Goal: Task Accomplishment & Management: Complete application form

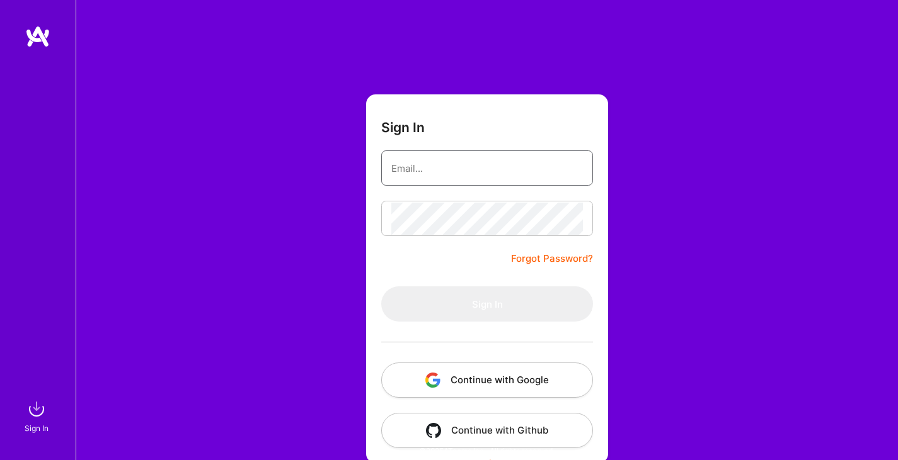
click at [474, 174] on input "email" at bounding box center [487, 168] width 192 height 32
type input "[EMAIL_ADDRESS][DOMAIN_NAME]"
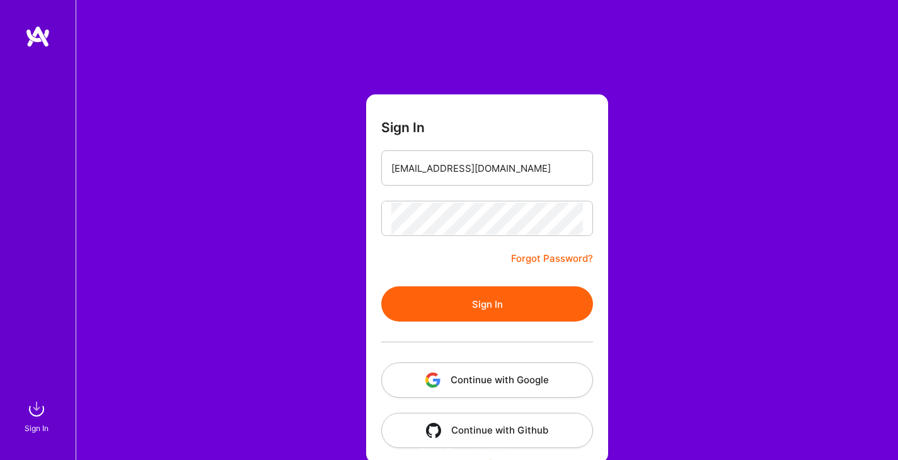
click at [513, 312] on button "Sign In" at bounding box center [487, 304] width 212 height 35
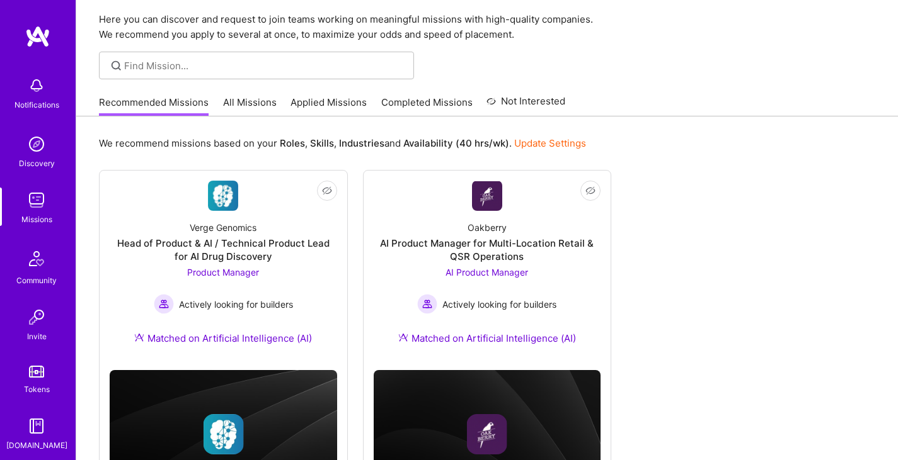
scroll to position [63, 0]
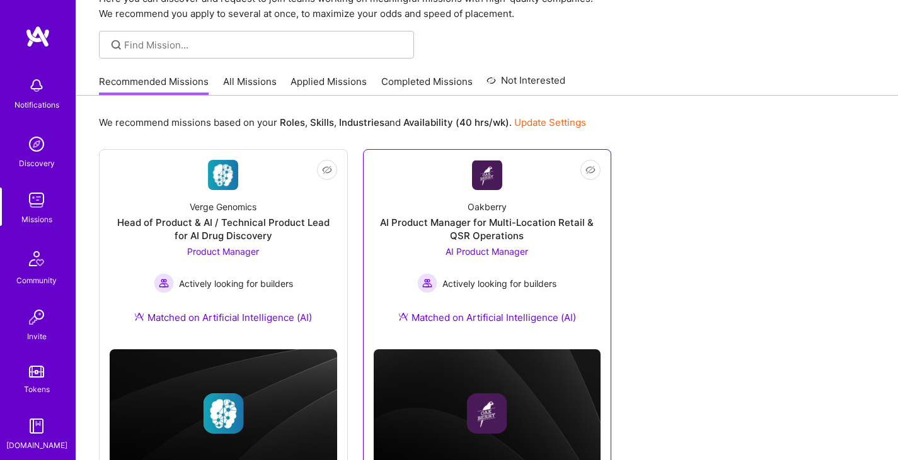
click at [483, 229] on div "AI Product Manager for Multi-Location Retail & QSR Operations" at bounding box center [487, 229] width 227 height 26
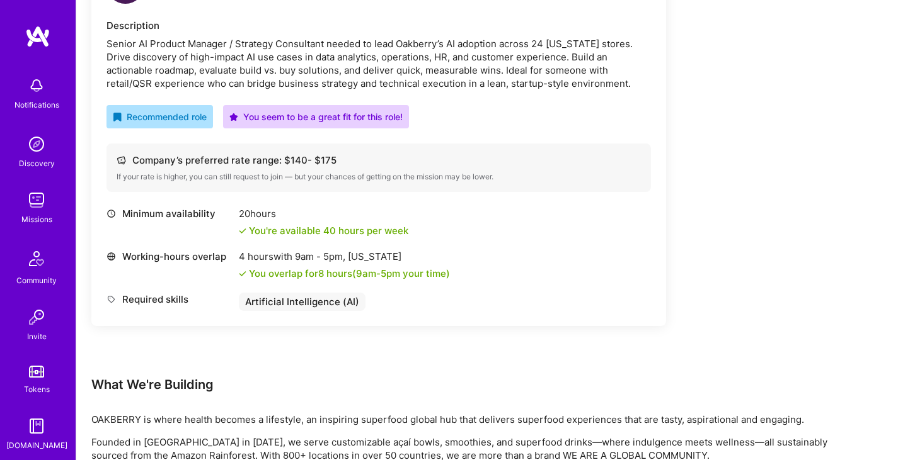
scroll to position [315, 0]
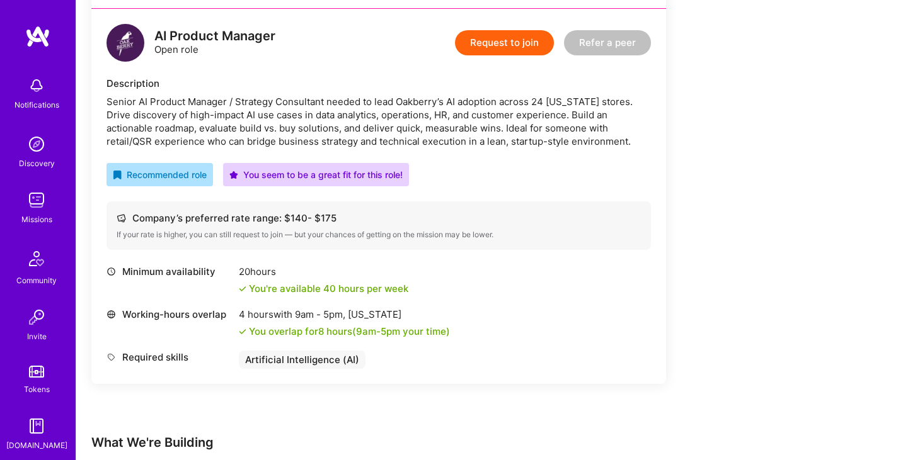
click at [508, 44] on button "Request to join" at bounding box center [504, 42] width 99 height 25
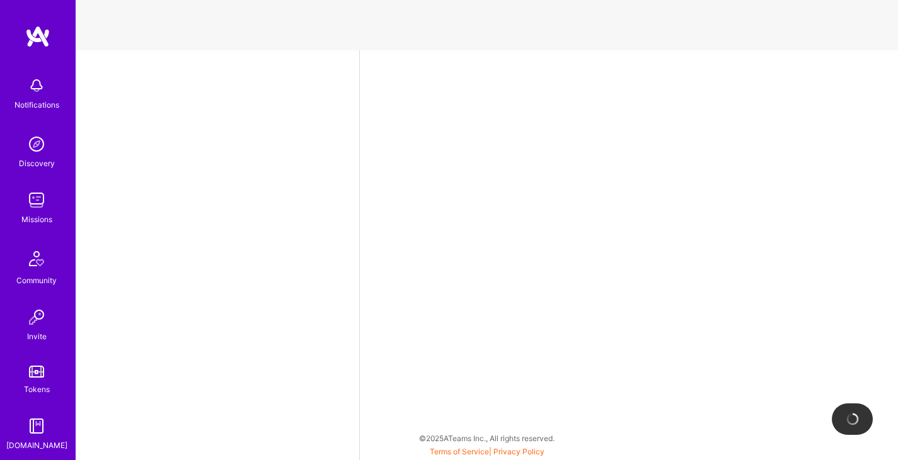
select select "CA"
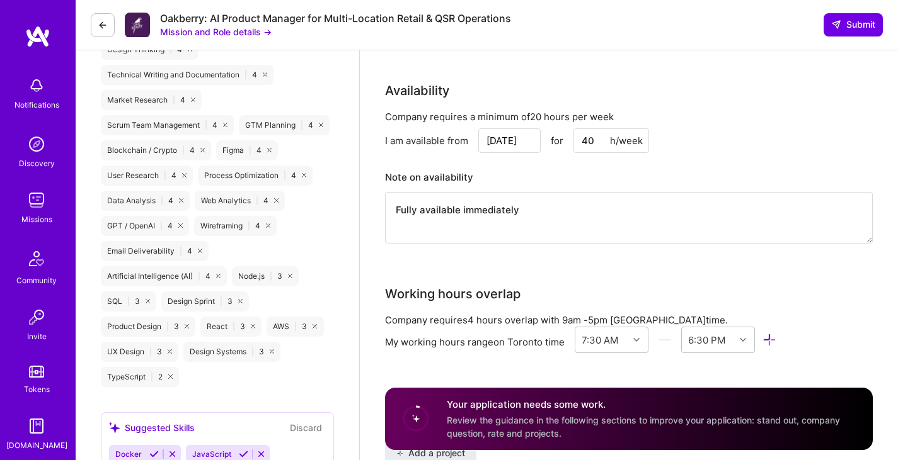
scroll to position [882, 0]
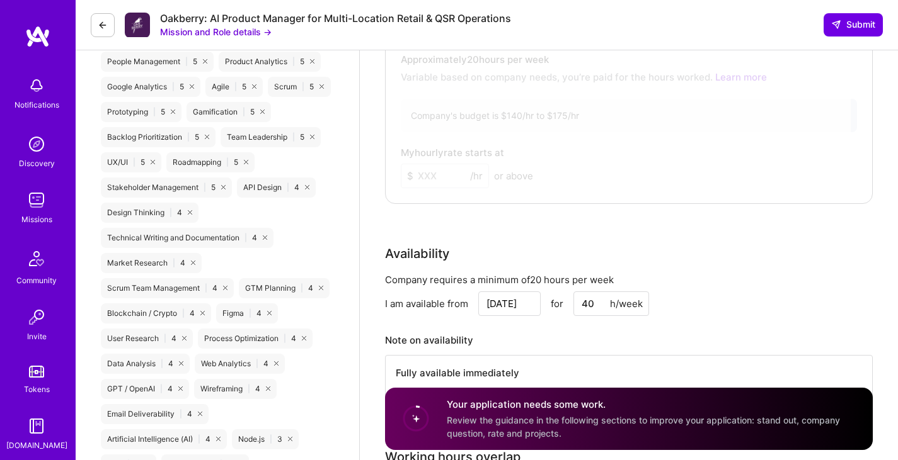
click at [460, 171] on div at bounding box center [620, 91] width 462 height 208
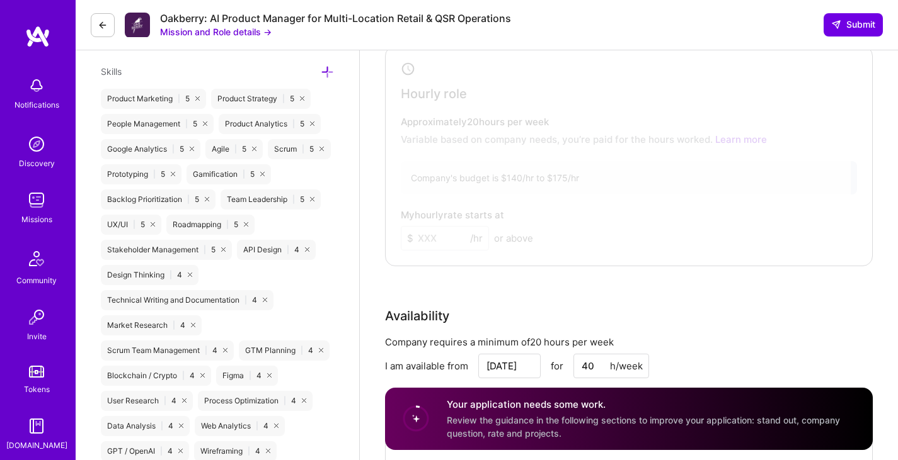
scroll to position [693, 0]
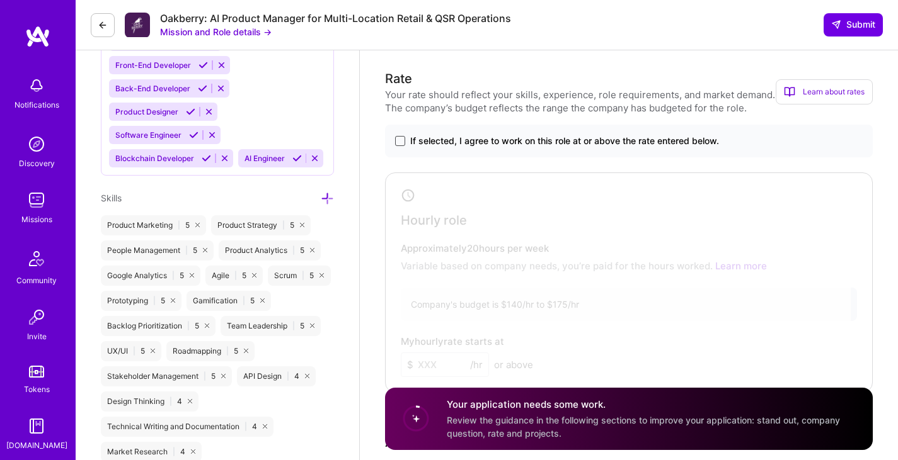
click at [402, 137] on span at bounding box center [400, 141] width 10 height 10
click at [0, 0] on input "If selected, I agree to work on this role at or above the rate entered below." at bounding box center [0, 0] width 0 height 0
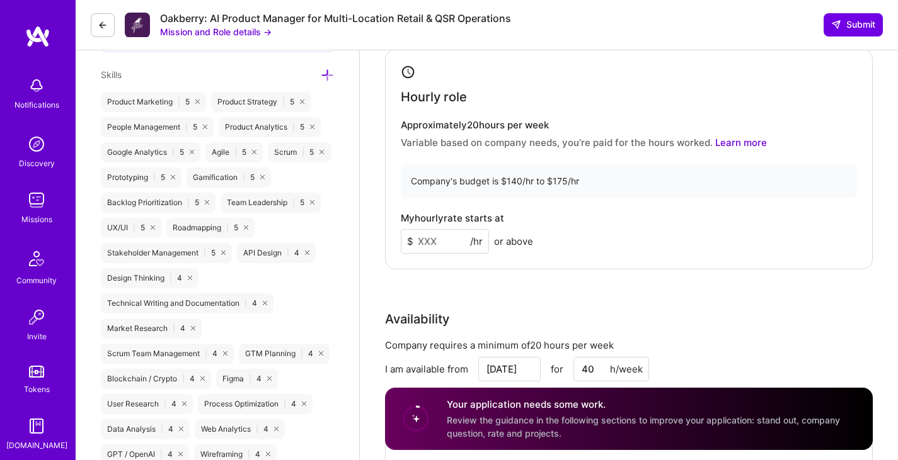
scroll to position [945, 0]
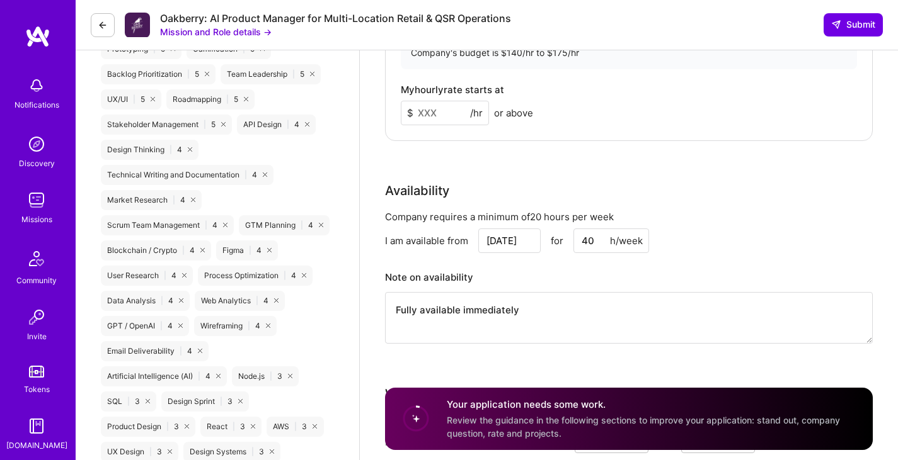
click at [439, 111] on input at bounding box center [445, 113] width 88 height 25
click at [505, 116] on span "or above" at bounding box center [513, 112] width 39 height 13
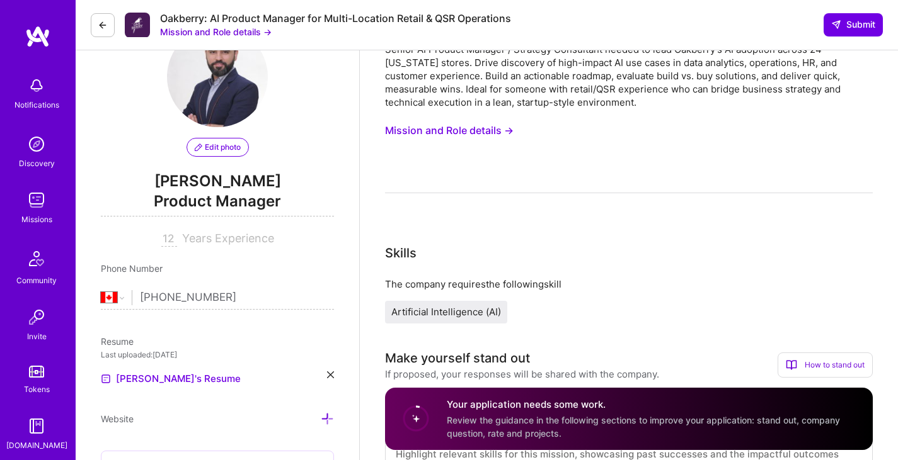
scroll to position [0, 0]
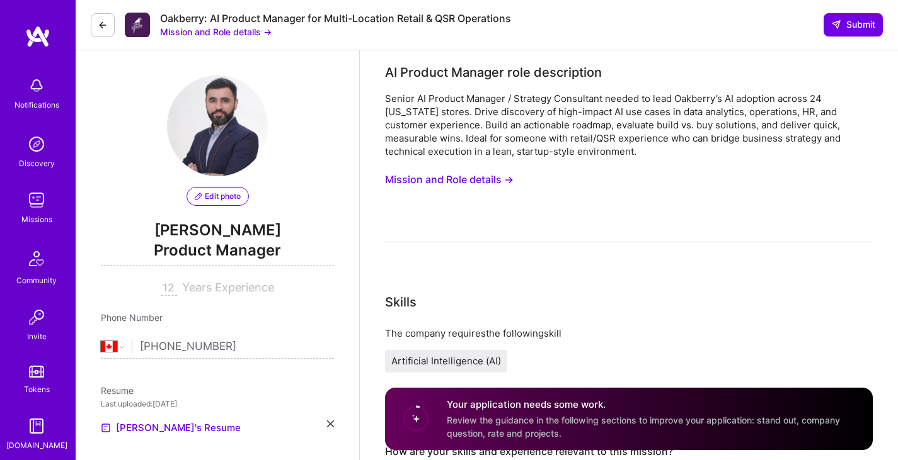
click at [105, 25] on icon at bounding box center [103, 25] width 10 height 10
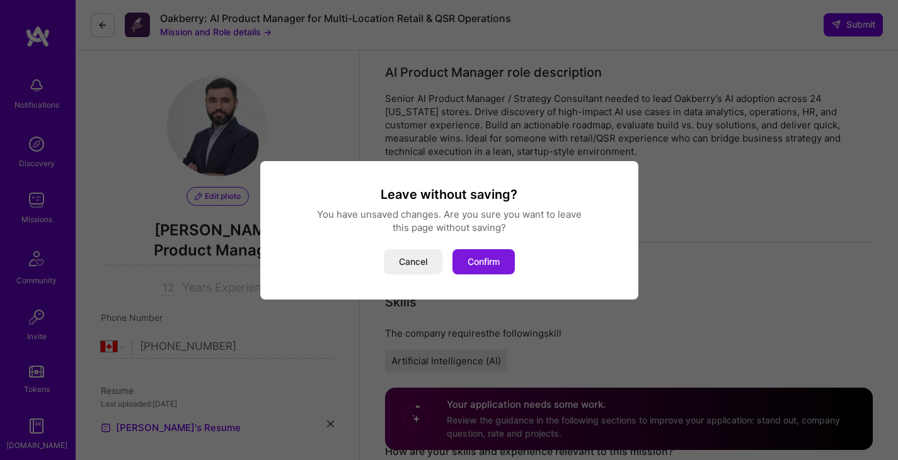
click at [506, 257] on button "Confirm" at bounding box center [483, 261] width 62 height 25
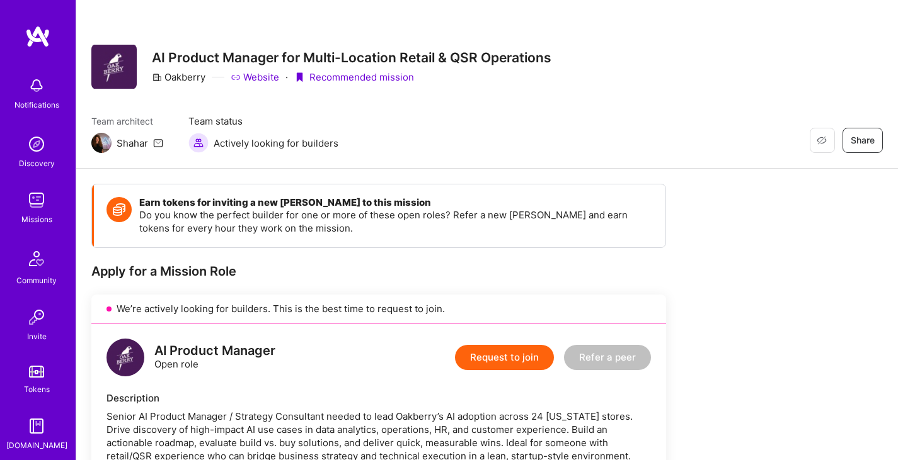
click at [27, 202] on img at bounding box center [36, 200] width 25 height 25
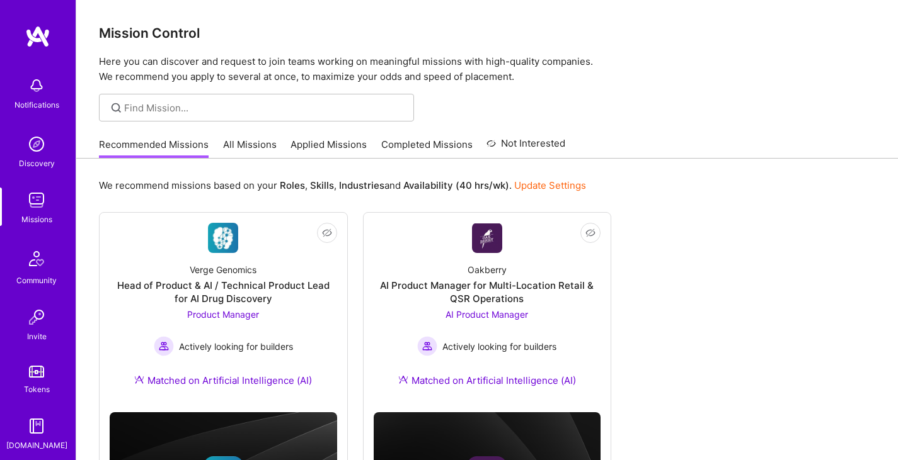
click at [260, 149] on link "All Missions" at bounding box center [250, 148] width 54 height 21
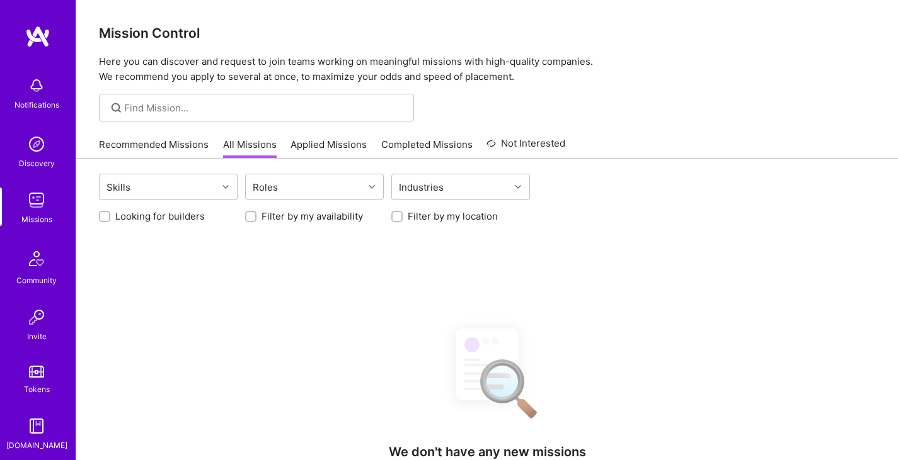
click at [338, 147] on link "Applied Missions" at bounding box center [328, 148] width 76 height 21
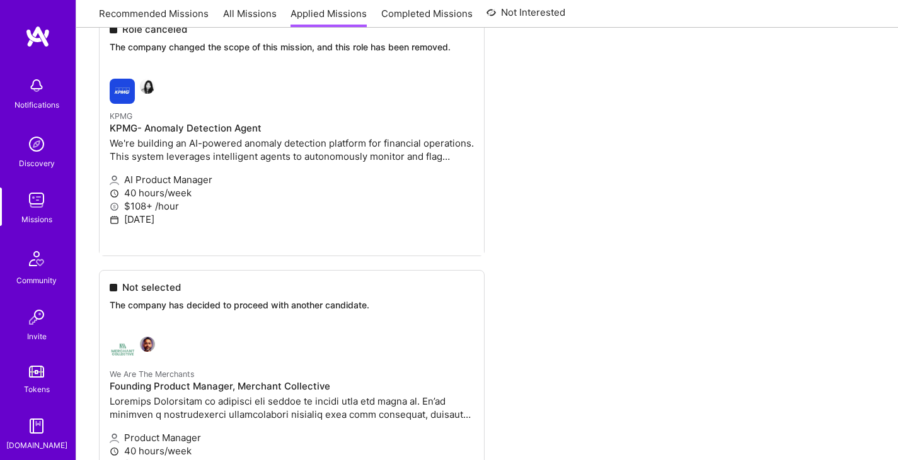
scroll to position [63, 0]
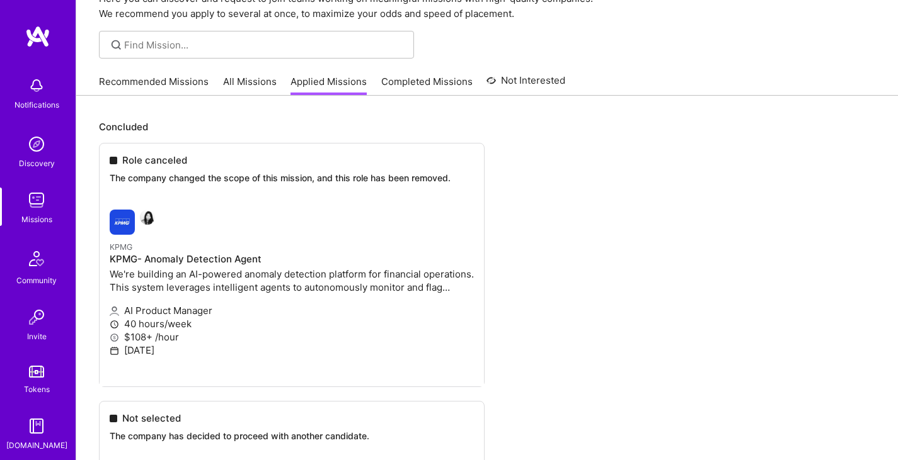
click at [190, 89] on link "Recommended Missions" at bounding box center [154, 85] width 110 height 21
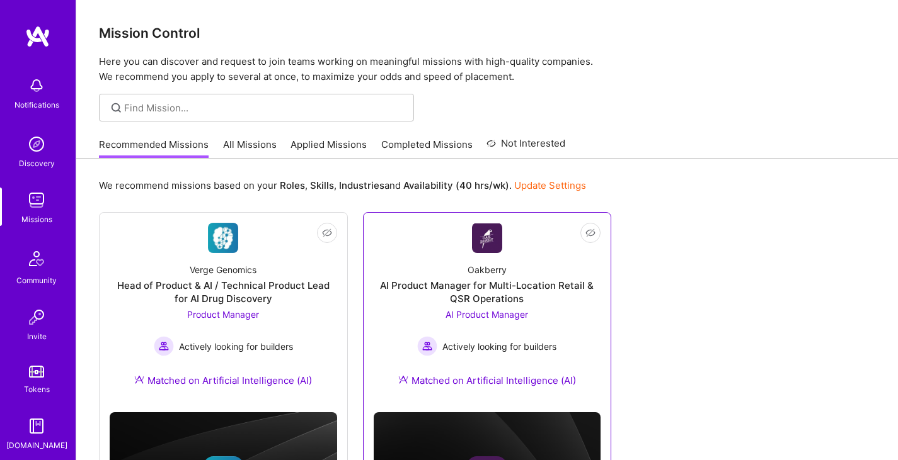
scroll to position [63, 0]
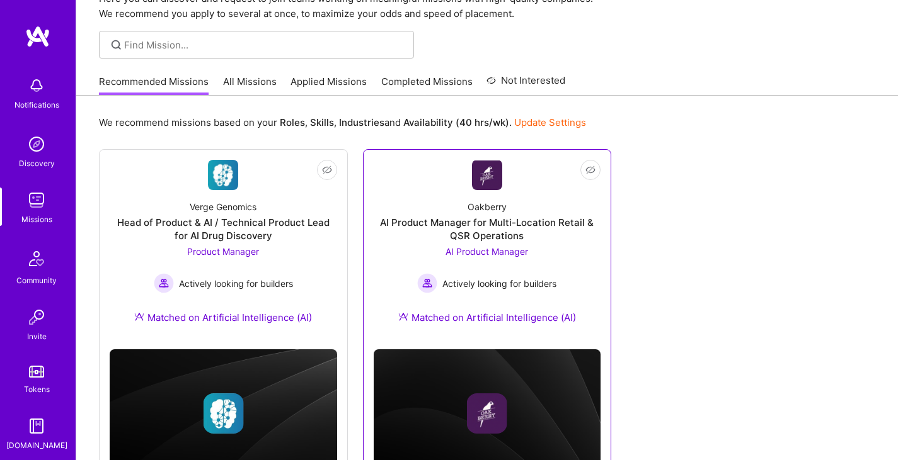
click at [561, 268] on div "Oakberry AI Product Manager for Multi-Location Retail & QSR Operations AI Produ…" at bounding box center [487, 264] width 227 height 149
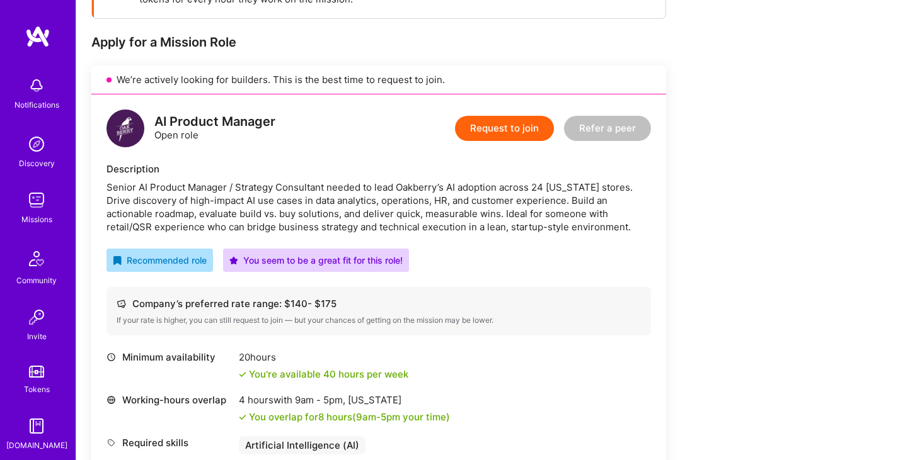
scroll to position [252, 0]
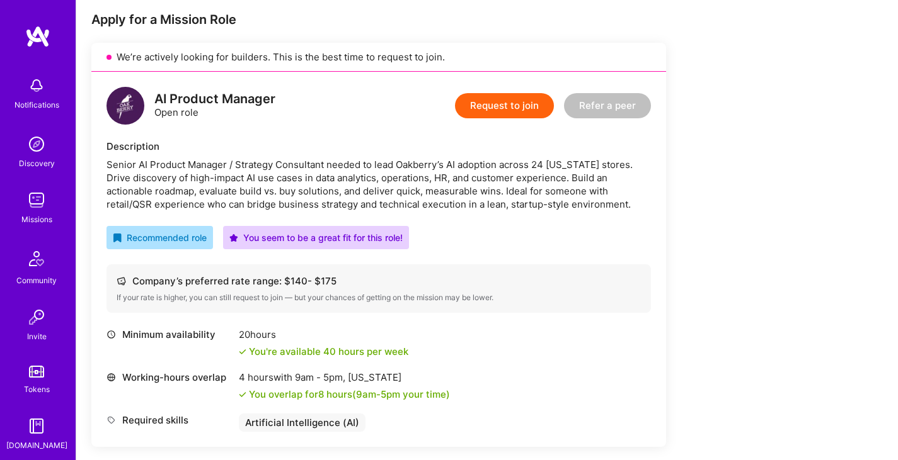
click at [510, 107] on button "Request to join" at bounding box center [504, 105] width 99 height 25
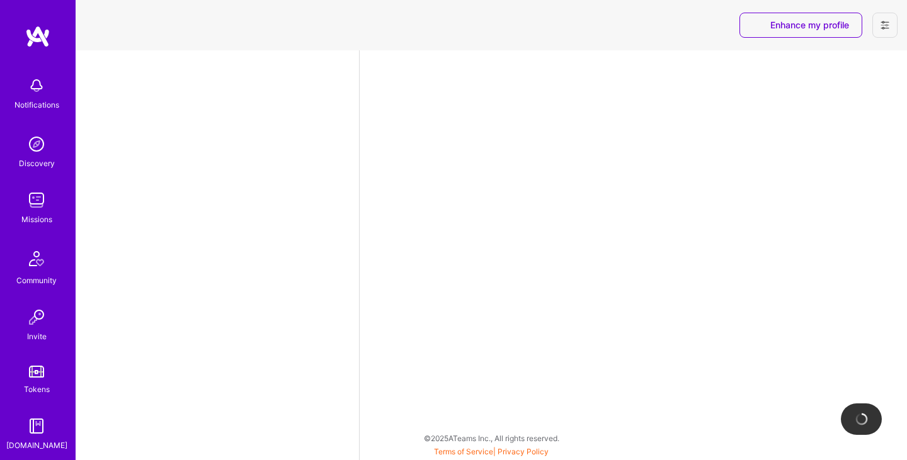
select select "CA"
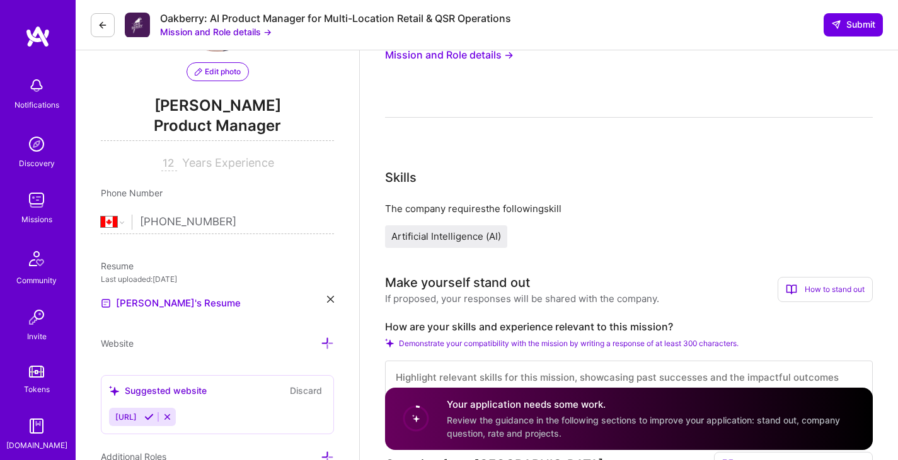
scroll to position [63, 0]
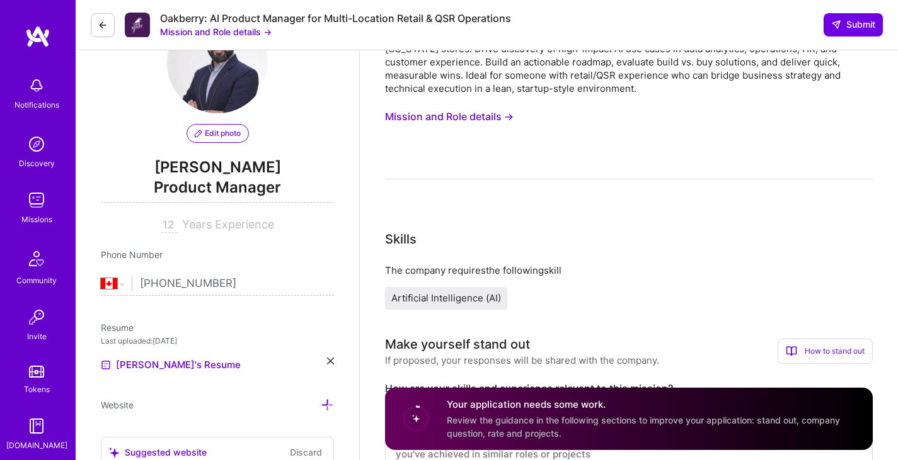
click at [454, 117] on button "Mission and Role details →" at bounding box center [449, 116] width 129 height 23
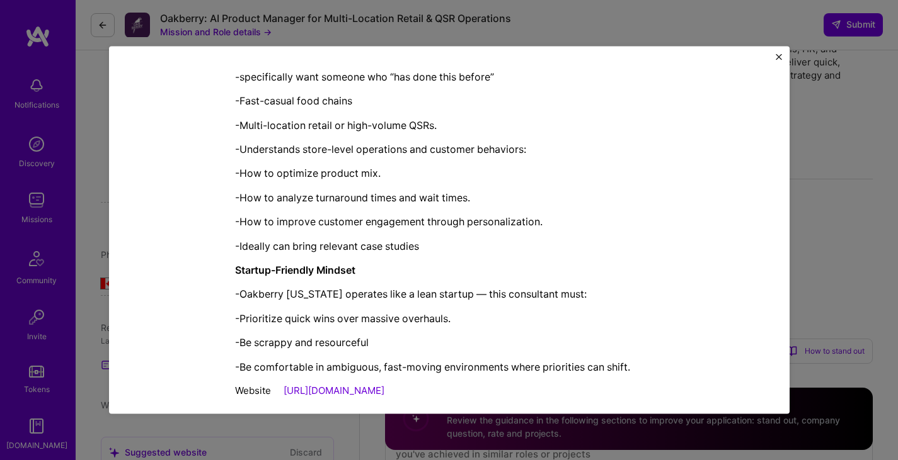
scroll to position [1416, 0]
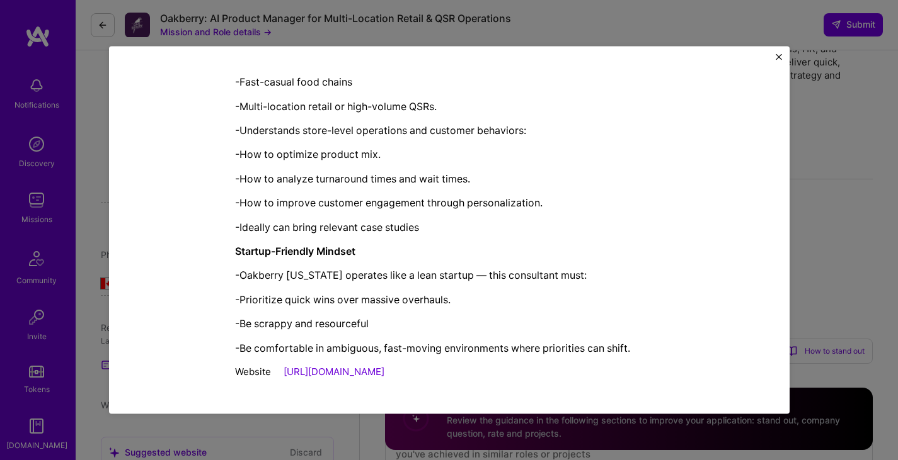
click at [778, 55] on img "Close" at bounding box center [778, 57] width 6 height 6
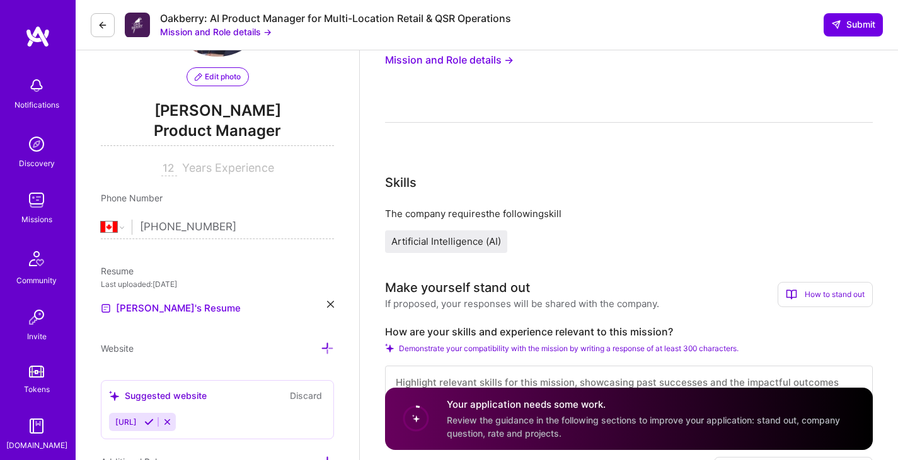
scroll to position [252, 0]
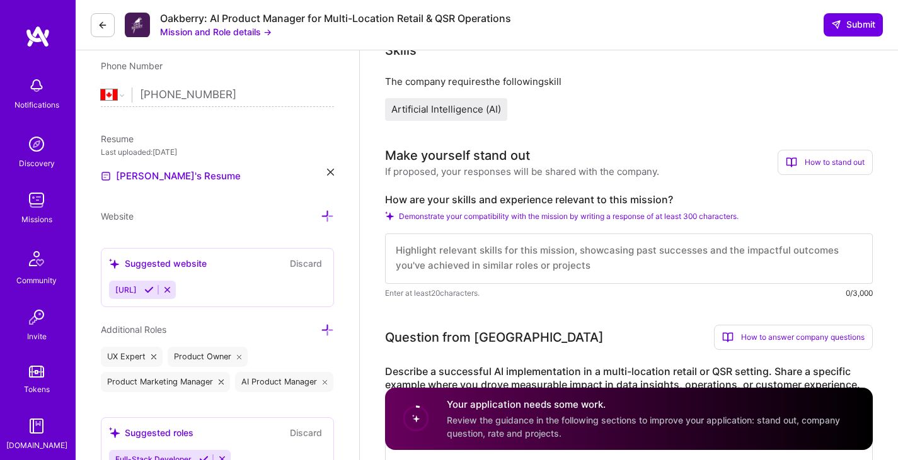
click at [111, 25] on button at bounding box center [103, 25] width 24 height 24
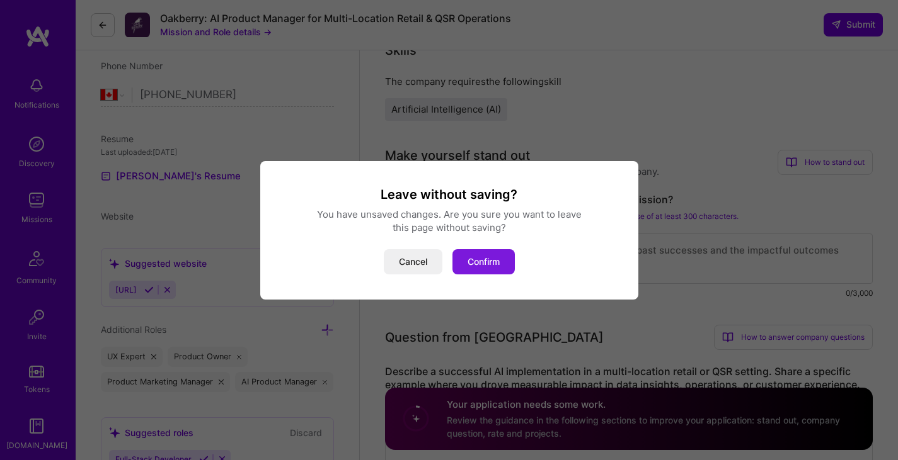
click at [474, 258] on button "Confirm" at bounding box center [483, 261] width 62 height 25
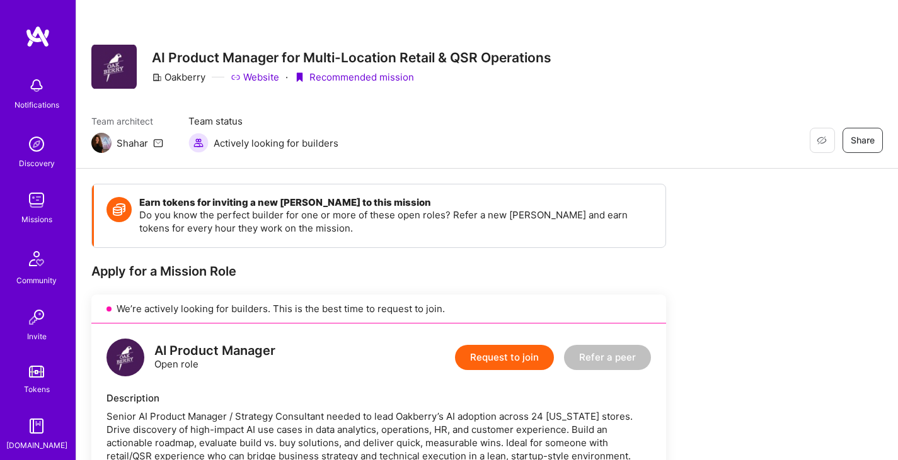
click at [37, 188] on img at bounding box center [36, 200] width 25 height 25
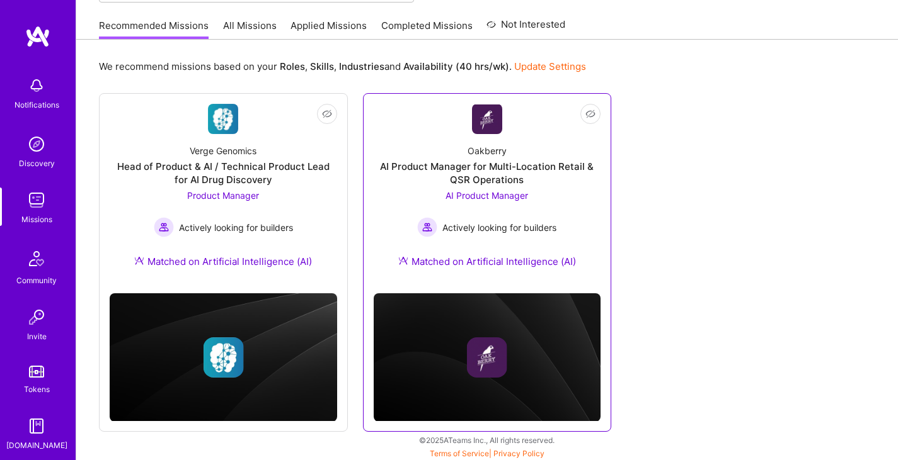
scroll to position [121, 0]
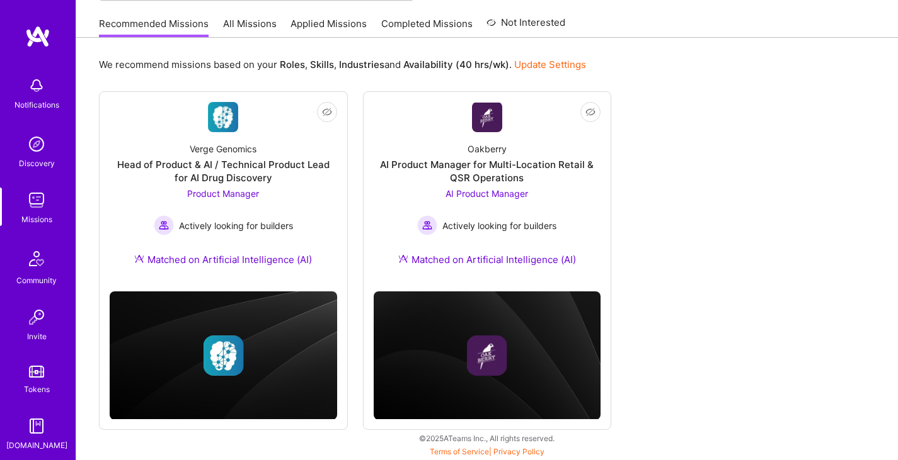
click at [306, 28] on link "Applied Missions" at bounding box center [328, 27] width 76 height 21
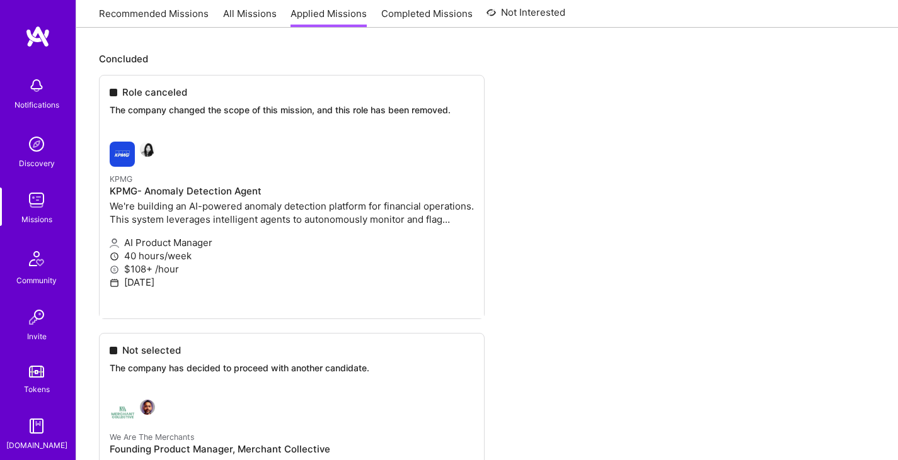
scroll to position [189, 0]
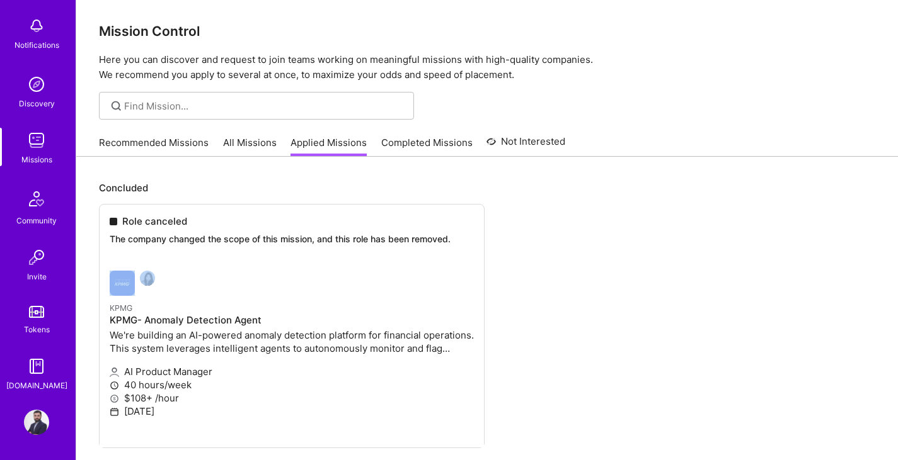
scroll to position [0, 0]
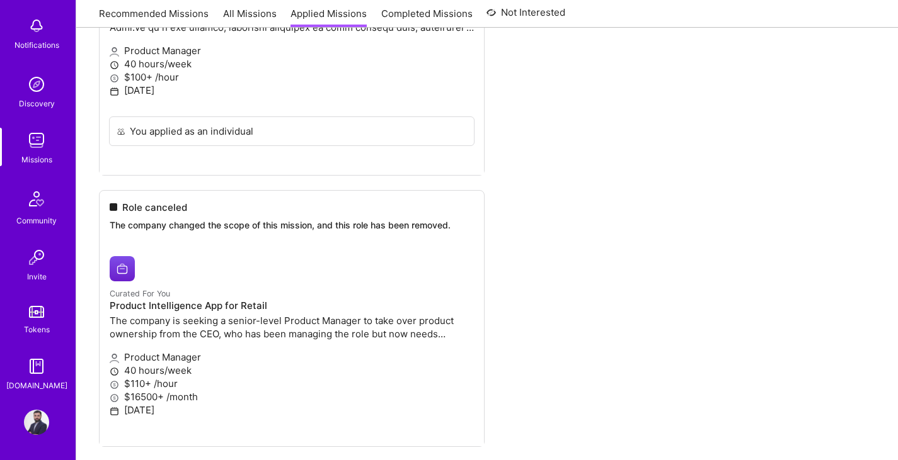
scroll to position [1638, 0]
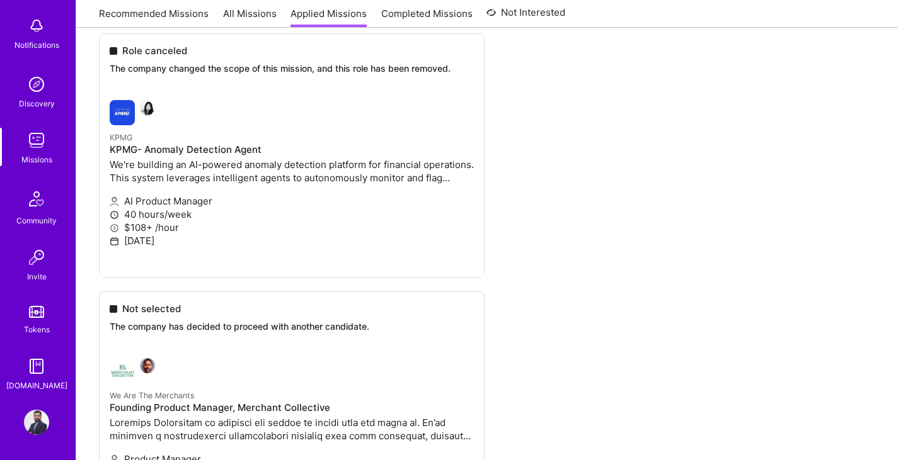
scroll to position [0, 0]
